Goal: Task Accomplishment & Management: Manage account settings

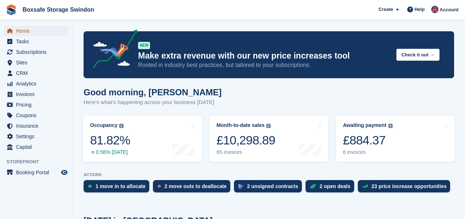
click at [29, 30] on span "Home" at bounding box center [38, 31] width 44 height 10
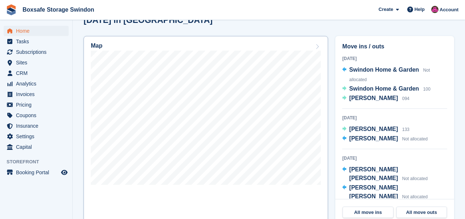
scroll to position [203, 0]
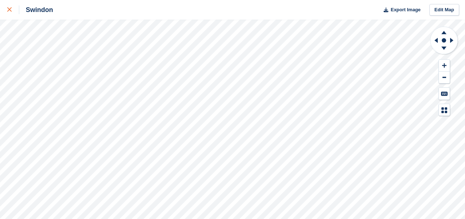
click at [8, 9] on icon at bounding box center [9, 9] width 4 height 4
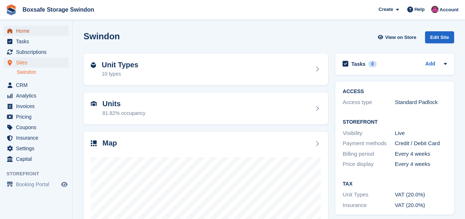
click at [22, 29] on span "Home" at bounding box center [38, 31] width 44 height 10
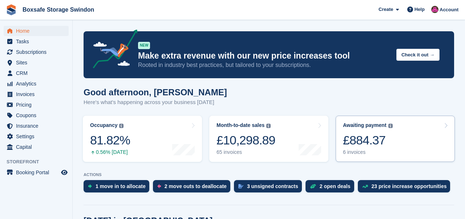
click at [368, 145] on div "£884.37" at bounding box center [368, 140] width 50 height 15
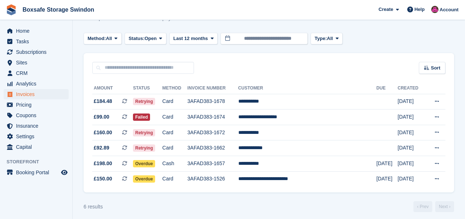
scroll to position [32, 0]
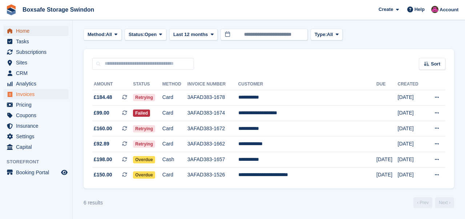
click at [20, 29] on span "Home" at bounding box center [38, 31] width 44 height 10
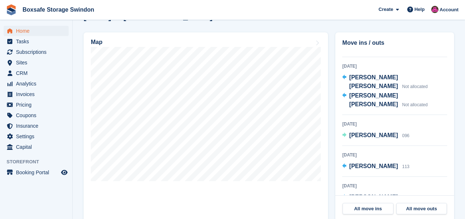
scroll to position [86, 0]
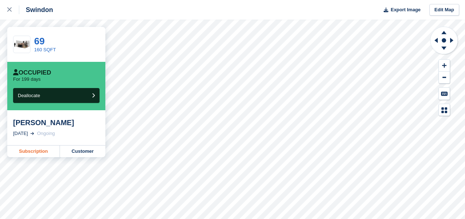
click at [40, 148] on link "Subscription" at bounding box center [33, 151] width 53 height 12
click at [11, 11] on icon at bounding box center [9, 9] width 4 height 4
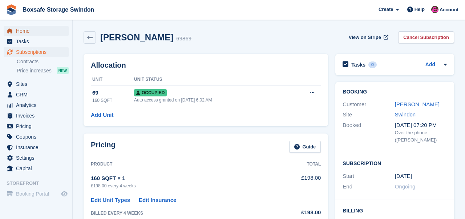
click at [23, 31] on span "Home" at bounding box center [38, 31] width 44 height 10
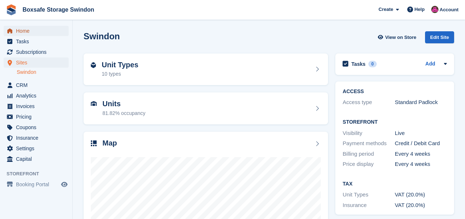
click at [20, 30] on span "Home" at bounding box center [38, 31] width 44 height 10
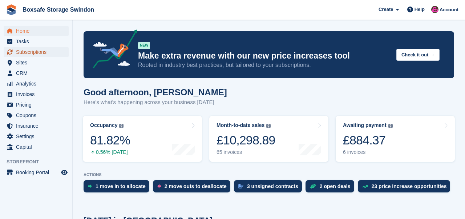
click at [28, 54] on span "Subscriptions" at bounding box center [38, 52] width 44 height 10
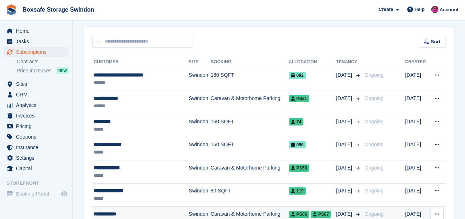
scroll to position [54, 0]
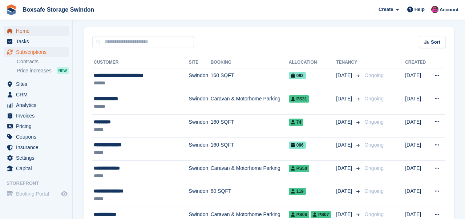
click at [17, 31] on span "Home" at bounding box center [38, 31] width 44 height 10
